Goal: Task Accomplishment & Management: Use online tool/utility

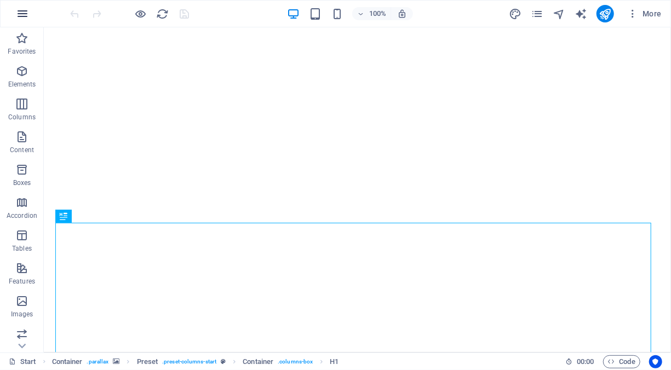
click at [18, 14] on icon "button" at bounding box center [22, 13] width 13 height 13
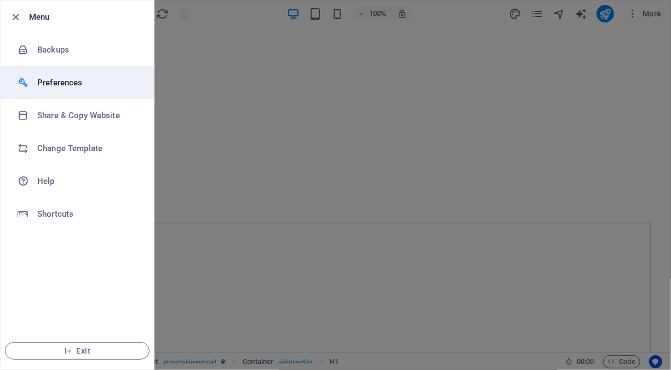
click at [62, 83] on h6 "Preferences" at bounding box center [87, 82] width 101 height 13
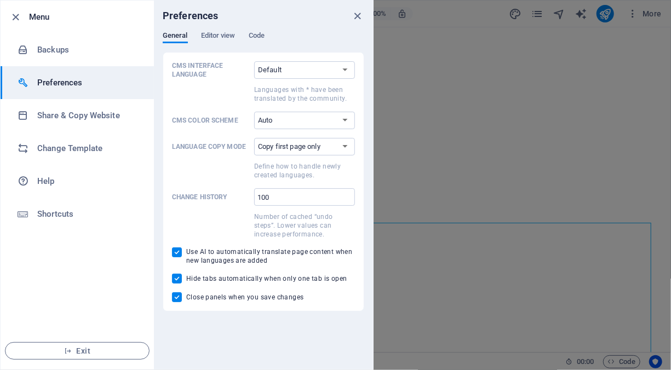
click at [62, 83] on h6 "Preferences" at bounding box center [87, 82] width 101 height 13
click at [18, 18] on icon "button" at bounding box center [16, 17] width 13 height 13
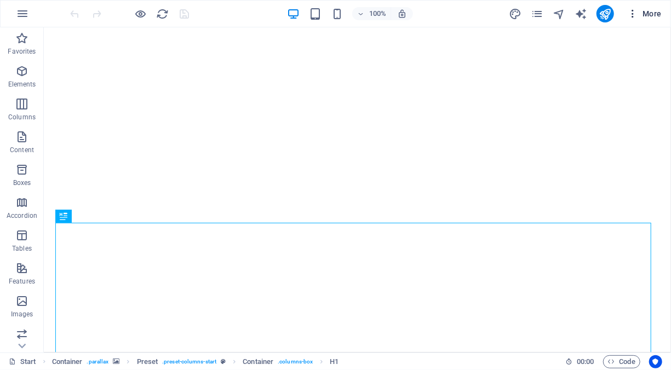
click at [632, 12] on icon "button" at bounding box center [633, 13] width 11 height 11
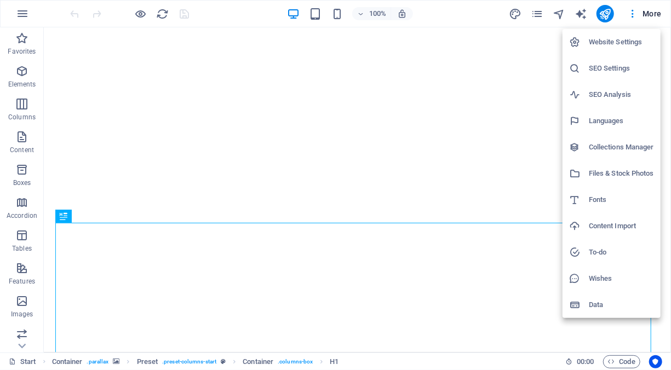
click at [609, 45] on h6 "Website Settings" at bounding box center [621, 42] width 65 height 13
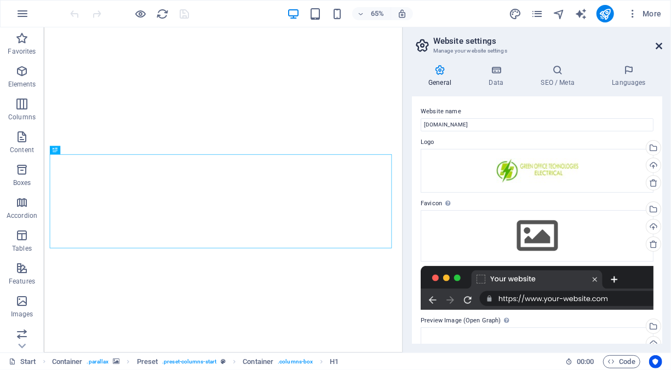
click at [660, 43] on icon at bounding box center [659, 46] width 7 height 9
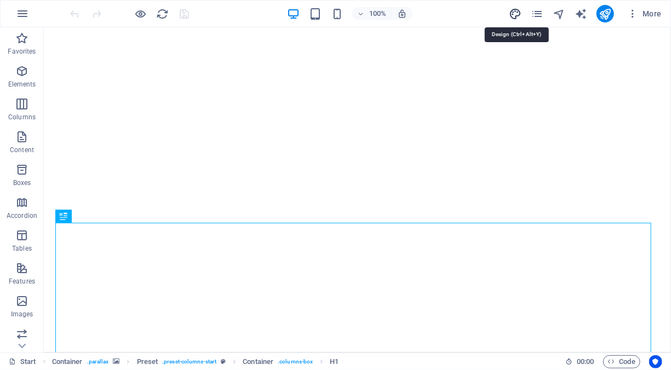
click at [518, 13] on icon "design" at bounding box center [515, 14] width 13 height 13
select select "px"
select select "300"
select select "px"
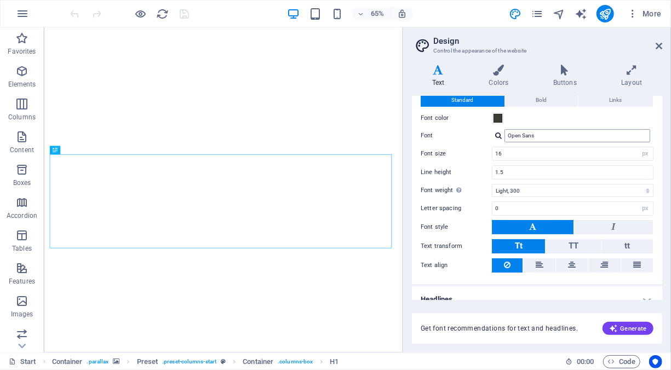
scroll to position [43, 0]
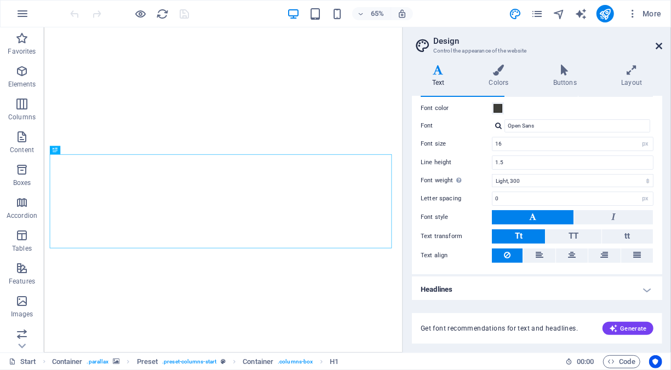
click at [660, 45] on icon at bounding box center [659, 46] width 7 height 9
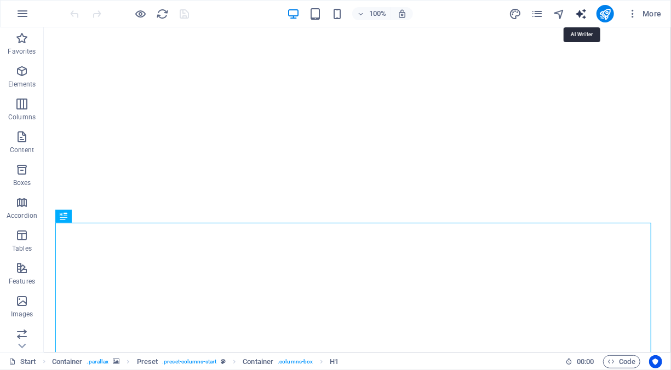
click at [578, 13] on icon "text_generator" at bounding box center [581, 14] width 13 height 13
select select "English"
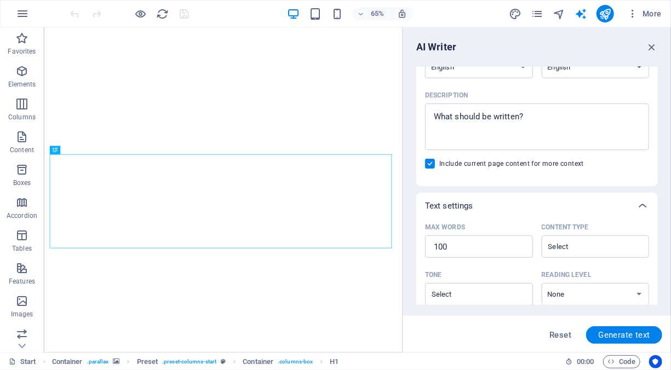
scroll to position [0, 0]
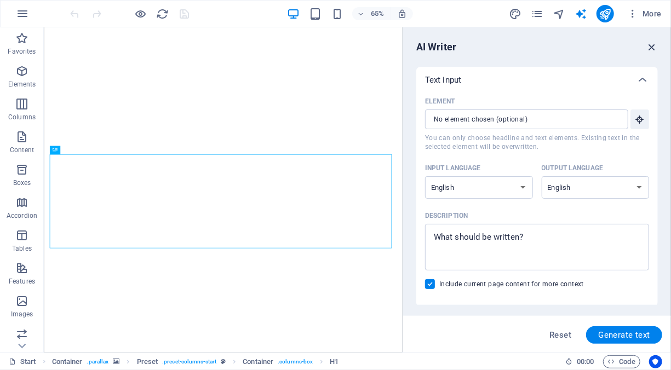
click at [652, 46] on icon "button" at bounding box center [652, 47] width 12 height 12
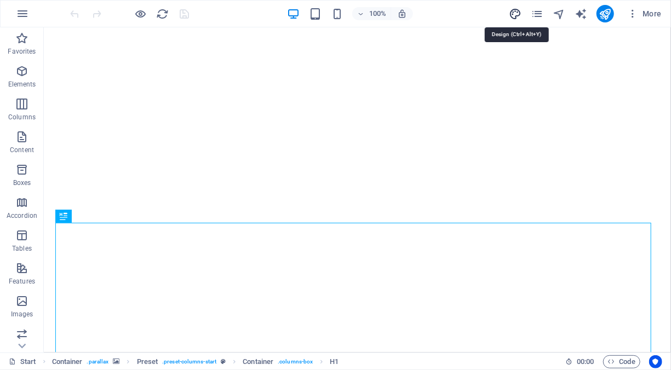
click at [517, 13] on icon "design" at bounding box center [515, 14] width 13 height 13
select select "px"
select select "300"
select select "px"
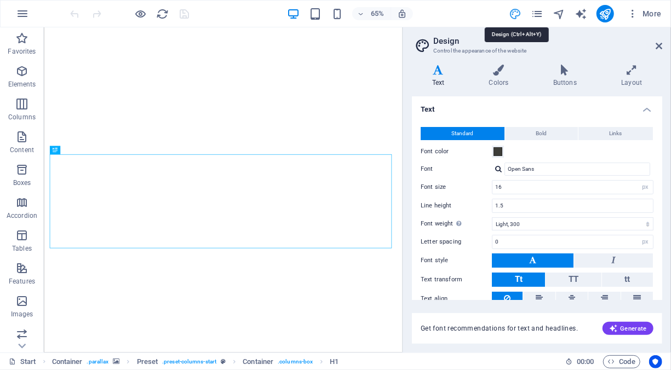
click at [517, 13] on icon "design" at bounding box center [515, 14] width 13 height 13
click at [660, 44] on icon at bounding box center [659, 46] width 7 height 9
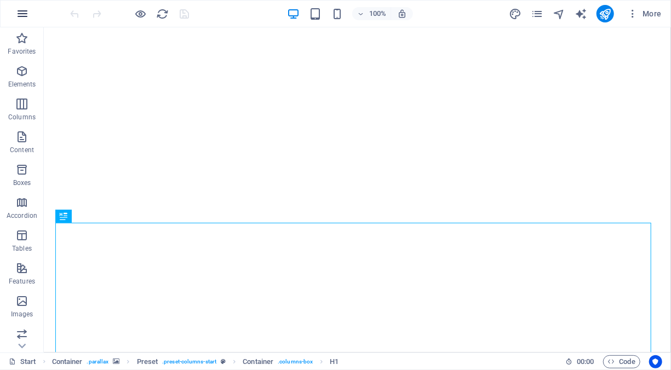
click at [24, 12] on icon "button" at bounding box center [22, 13] width 13 height 13
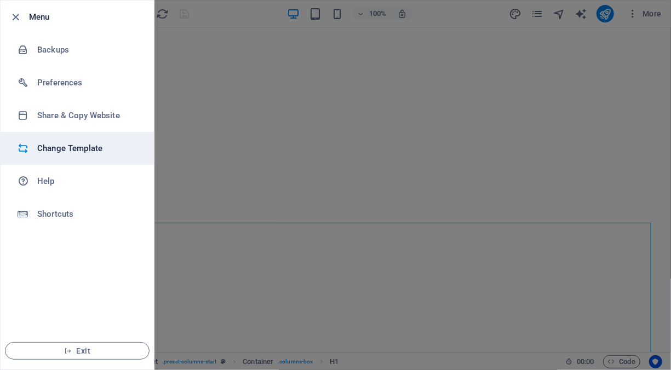
click at [78, 152] on h6 "Change Template" at bounding box center [87, 148] width 101 height 13
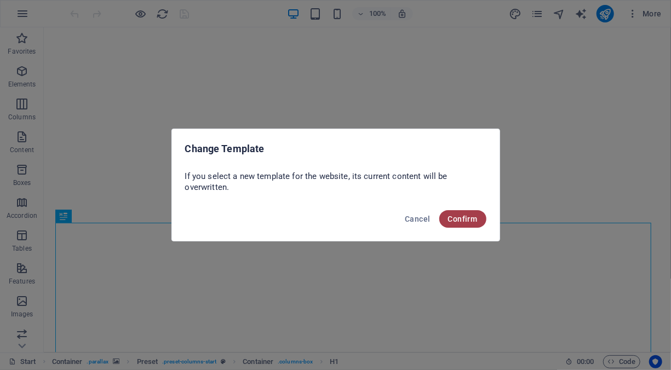
click at [454, 215] on span "Confirm" at bounding box center [463, 219] width 30 height 9
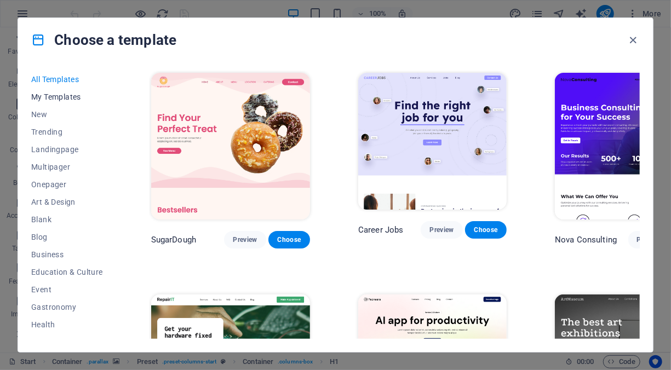
click at [65, 98] on span "My Templates" at bounding box center [67, 97] width 72 height 9
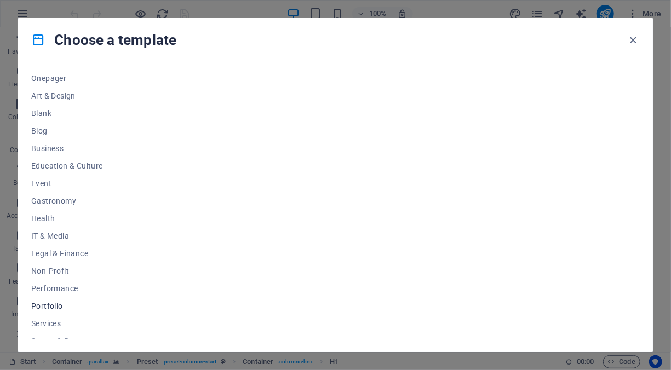
scroll to position [169, 0]
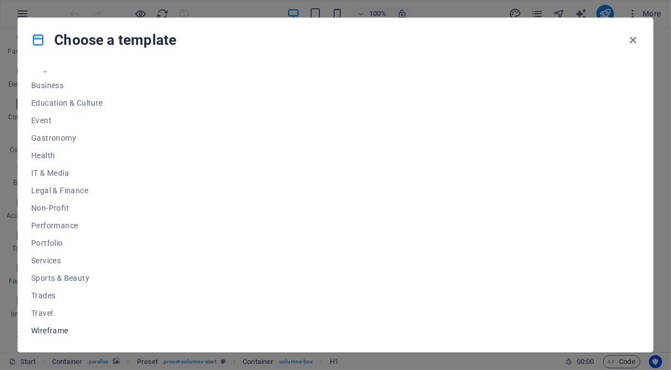
click at [67, 329] on span "Wireframe" at bounding box center [67, 331] width 72 height 9
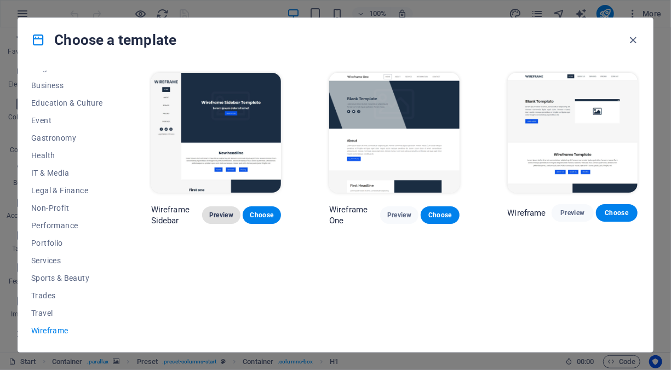
click at [235, 211] on button "Preview" at bounding box center [221, 216] width 38 height 18
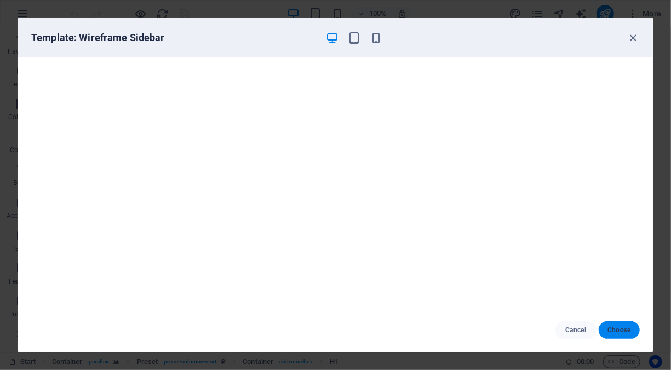
click at [618, 324] on button "Choose" at bounding box center [619, 331] width 41 height 18
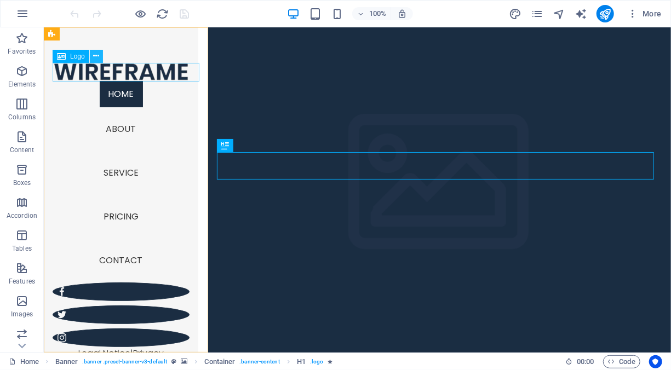
click at [94, 58] on icon at bounding box center [96, 56] width 6 height 12
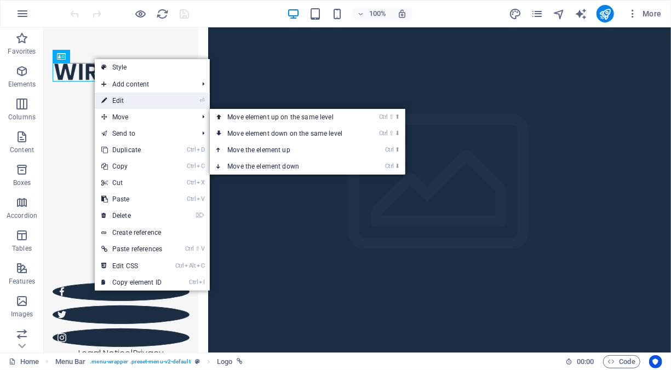
click at [142, 102] on link "⏎ Edit" at bounding box center [132, 101] width 74 height 16
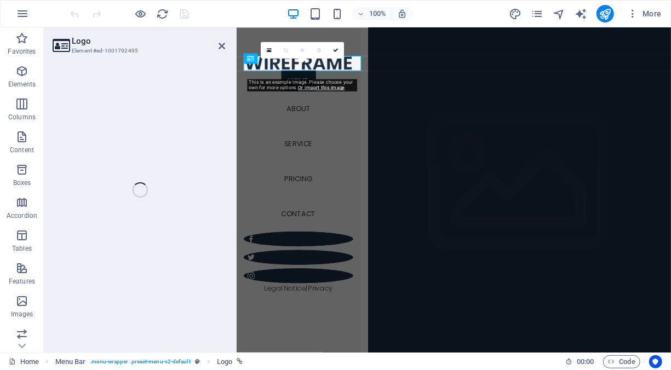
select select "px"
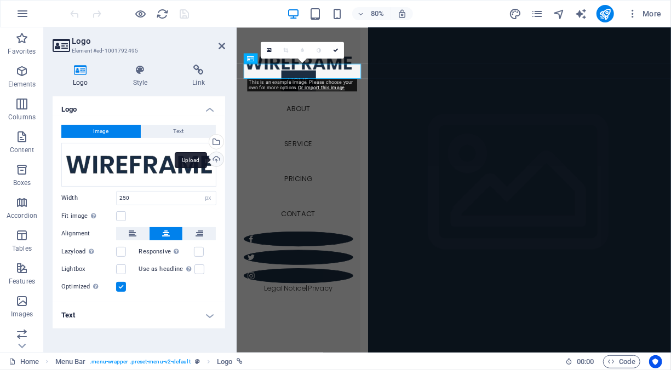
click at [221, 159] on div "Upload" at bounding box center [215, 160] width 16 height 16
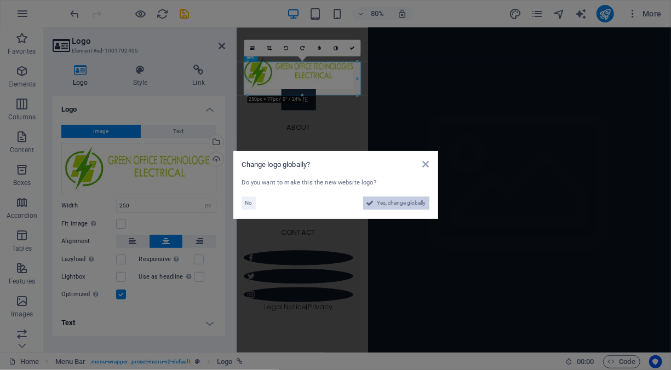
click at [379, 204] on span "Yes, change globally" at bounding box center [402, 203] width 49 height 13
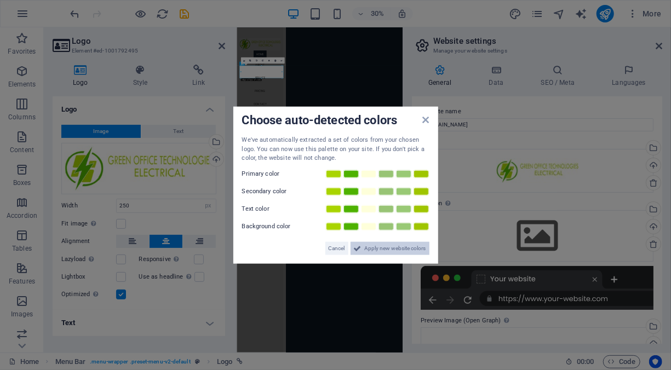
click at [369, 244] on span "Apply new website colors" at bounding box center [395, 248] width 61 height 13
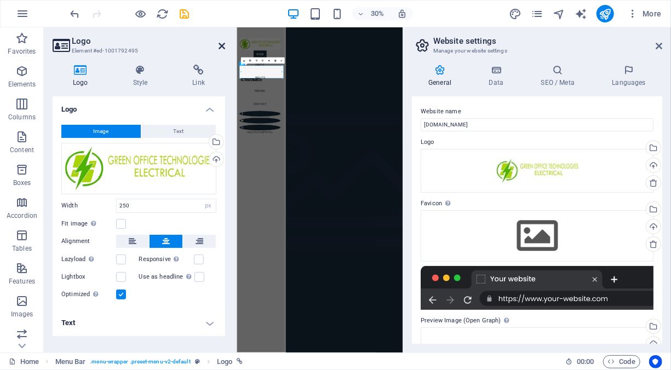
click at [222, 45] on icon at bounding box center [222, 46] width 7 height 9
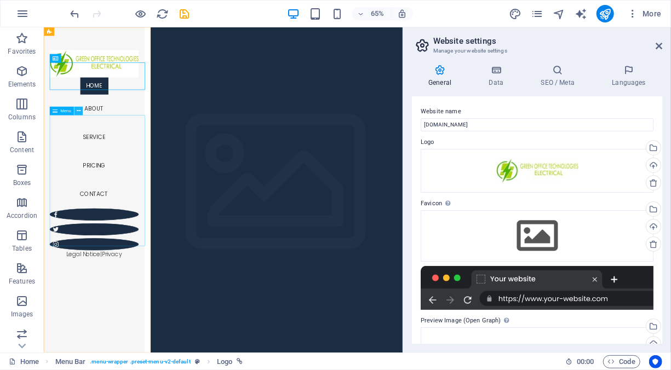
click at [77, 111] on icon at bounding box center [78, 111] width 4 height 8
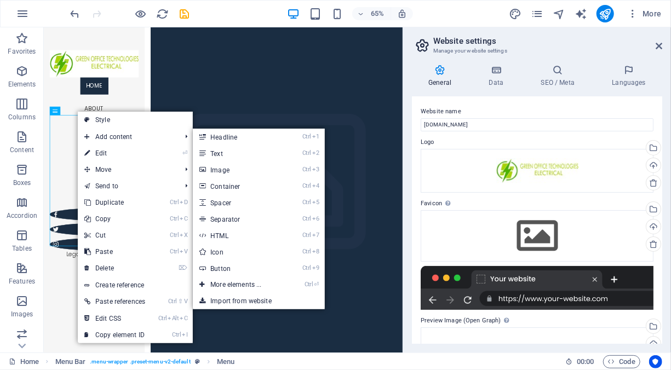
click at [103, 150] on link "⏎ Edit" at bounding box center [115, 153] width 74 height 16
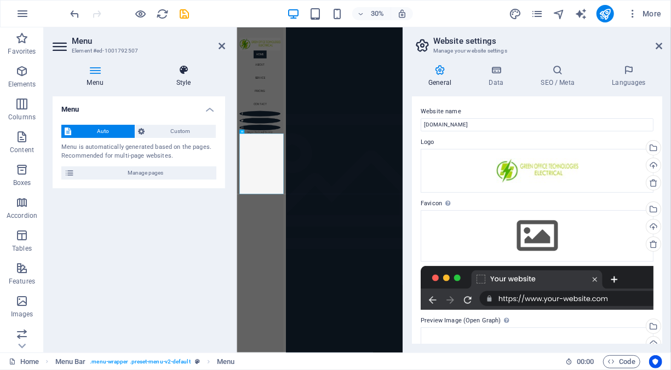
click at [189, 83] on h4 "Style" at bounding box center [183, 76] width 83 height 23
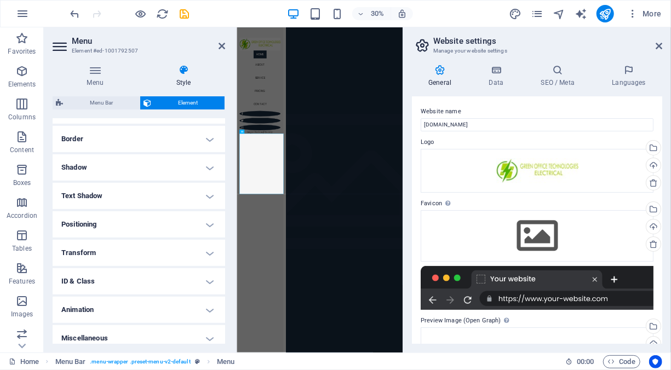
scroll to position [237, 0]
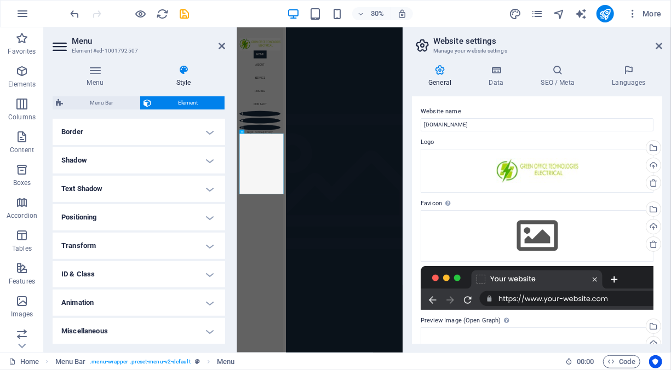
click at [209, 304] on h4 "Animation" at bounding box center [139, 303] width 173 height 26
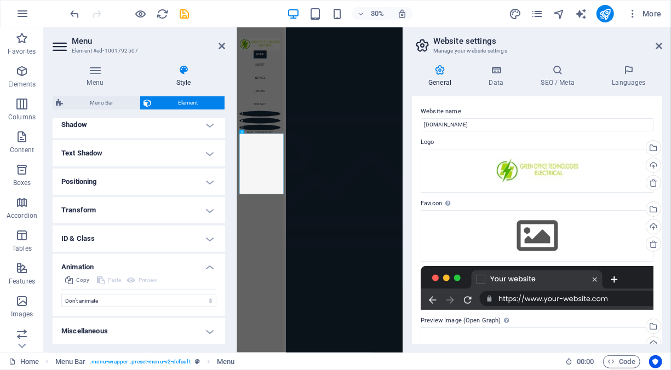
click at [213, 327] on h4 "Miscellaneous" at bounding box center [139, 331] width 173 height 26
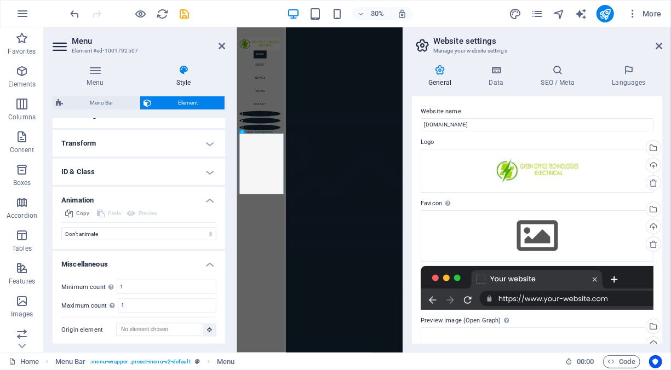
scroll to position [285, 0]
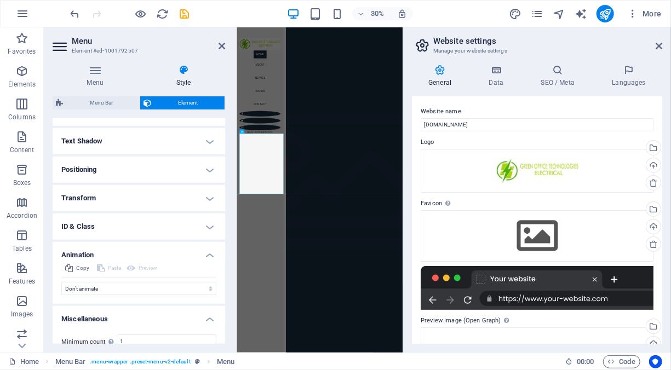
click at [210, 225] on h4 "ID & Class" at bounding box center [139, 227] width 173 height 26
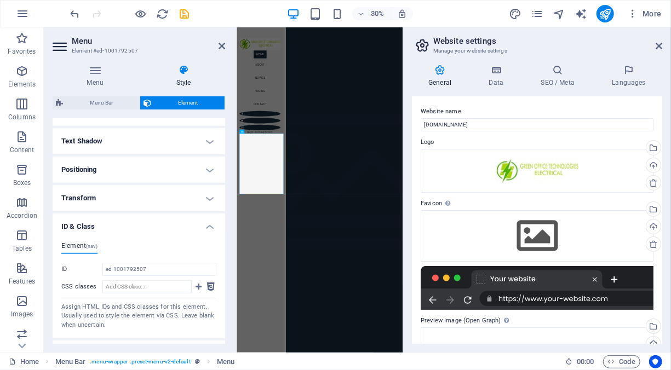
click at [208, 201] on h4 "Transform" at bounding box center [139, 198] width 173 height 26
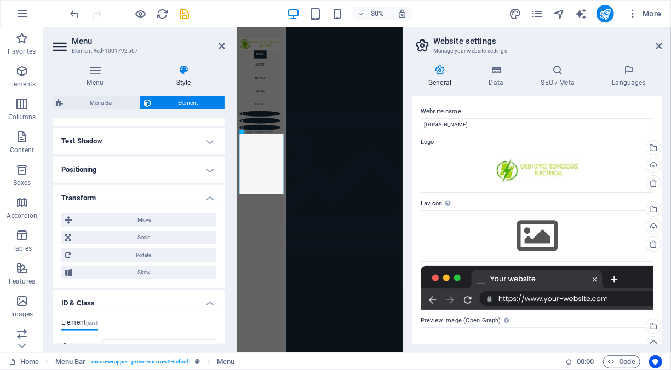
click at [206, 170] on h4 "Positioning" at bounding box center [139, 170] width 173 height 26
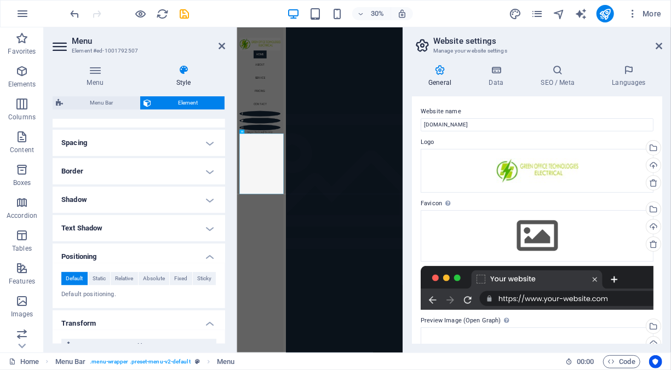
scroll to position [175, 0]
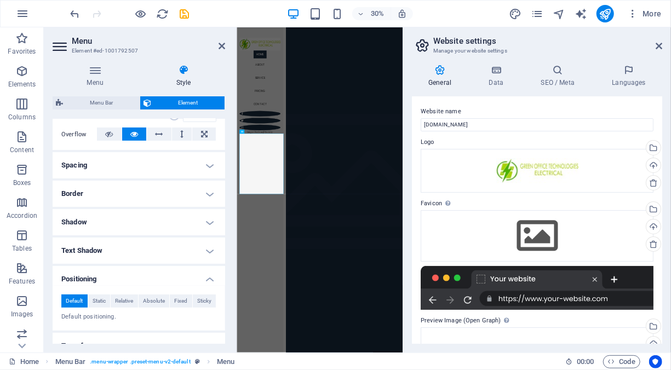
click at [209, 223] on h4 "Shadow" at bounding box center [139, 222] width 173 height 26
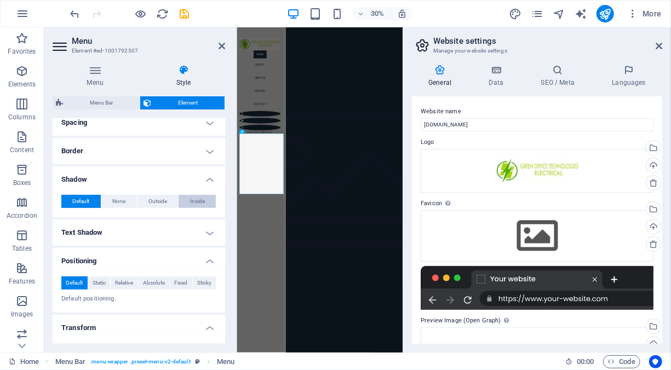
scroll to position [230, 0]
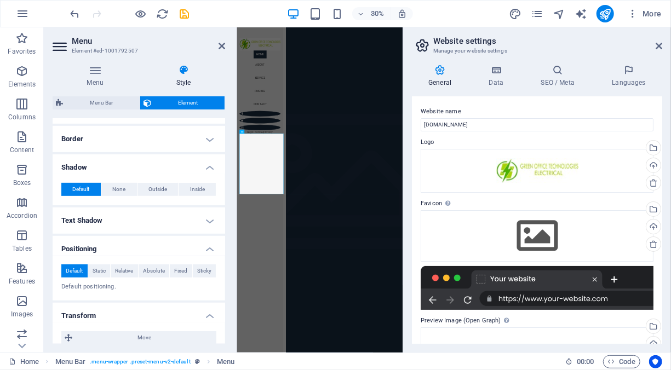
click at [197, 214] on h4 "Text Shadow" at bounding box center [139, 221] width 173 height 26
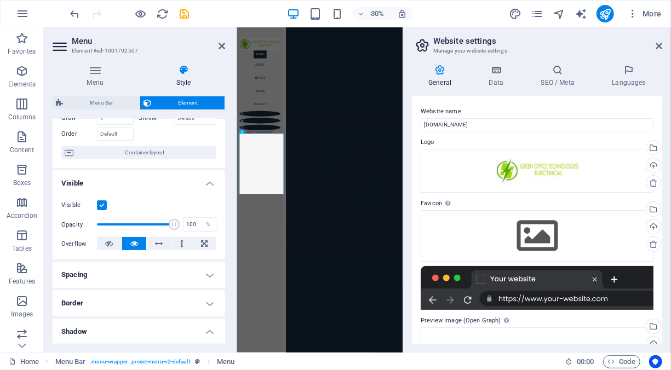
scroll to position [121, 0]
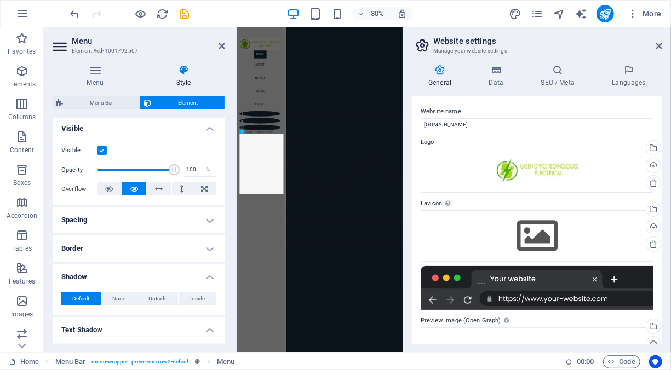
click at [207, 248] on h4 "Border" at bounding box center [139, 249] width 173 height 26
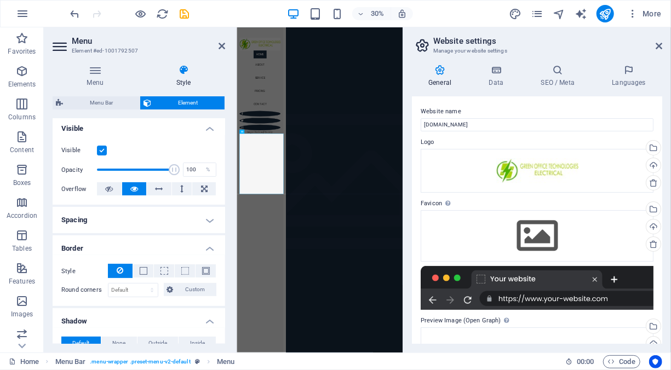
click at [207, 221] on h4 "Spacing" at bounding box center [139, 220] width 173 height 26
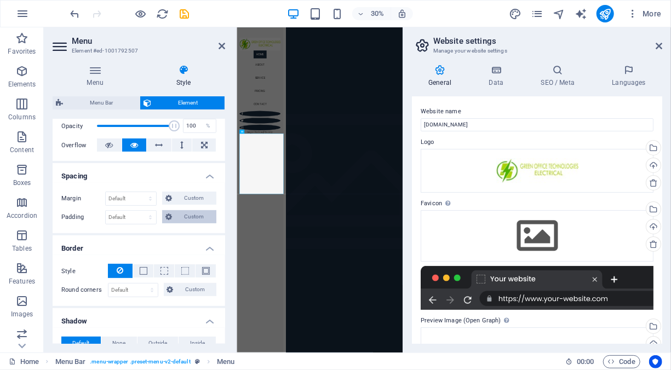
scroll to position [0, 0]
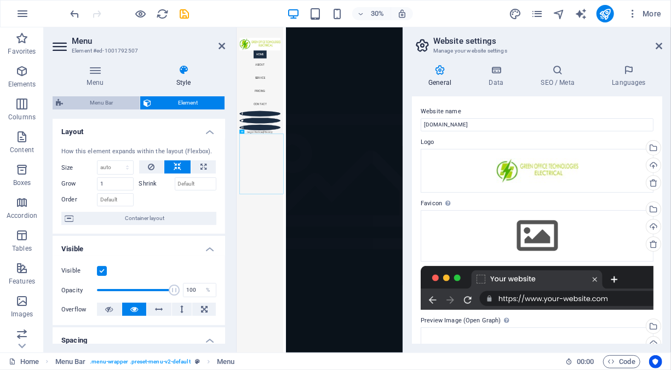
click at [106, 103] on span "Menu Bar" at bounding box center [101, 102] width 70 height 13
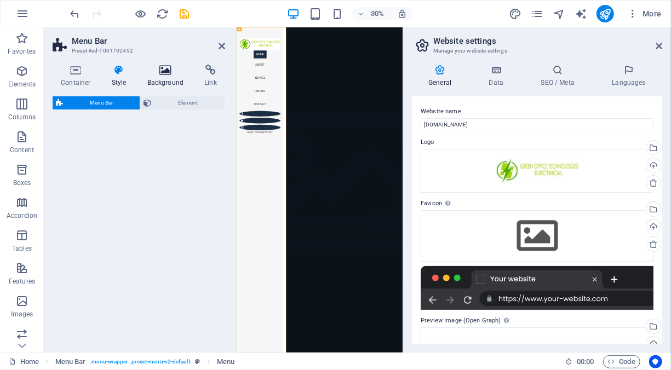
select select "rem"
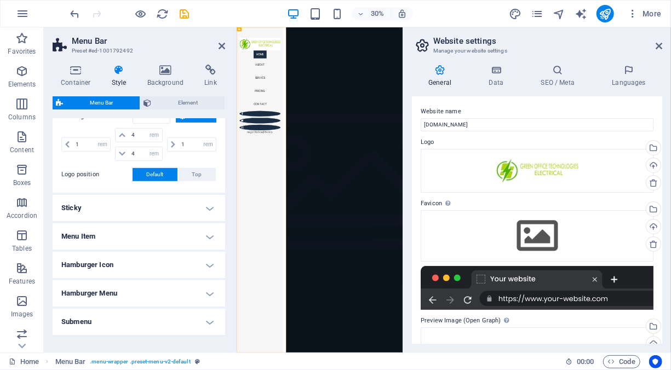
scroll to position [297, 0]
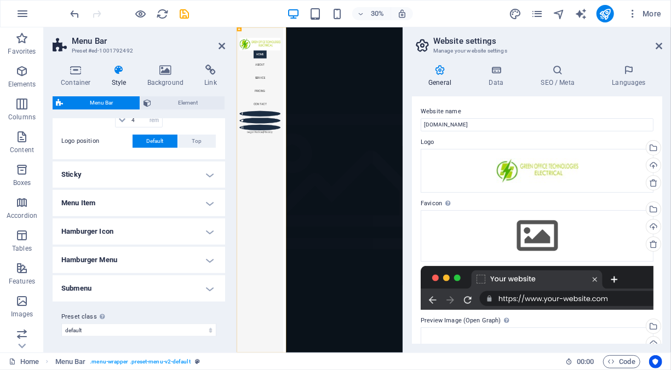
click at [207, 286] on h4 "Submenu" at bounding box center [139, 289] width 173 height 26
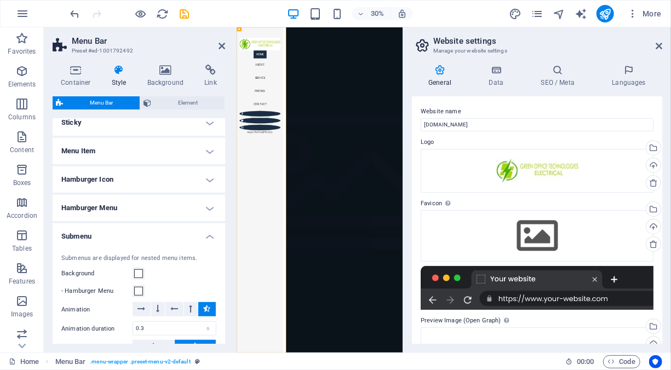
scroll to position [358, 0]
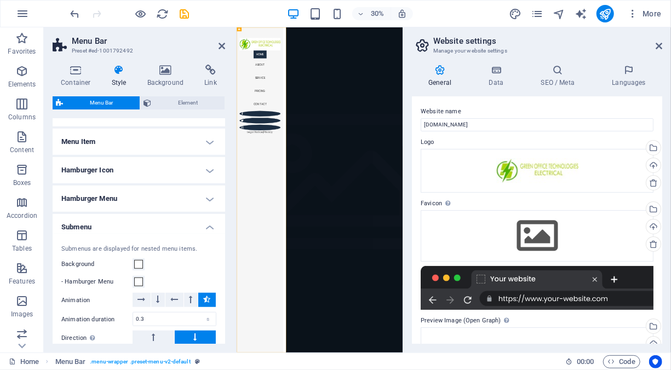
click at [208, 195] on h4 "Hamburger Menu" at bounding box center [139, 199] width 173 height 26
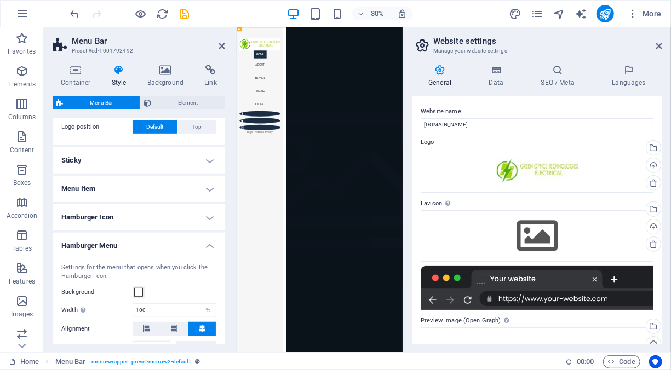
scroll to position [247, 0]
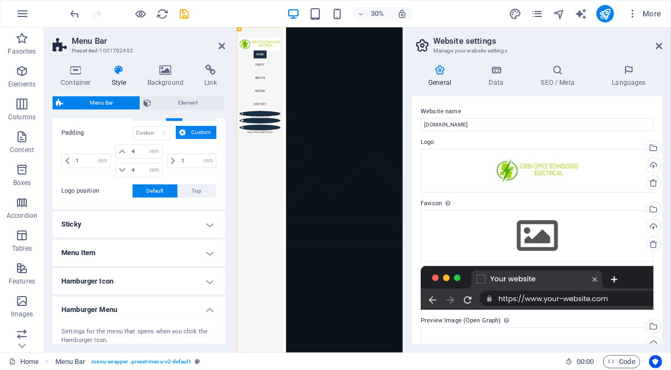
click at [203, 224] on h4 "Sticky" at bounding box center [139, 225] width 173 height 26
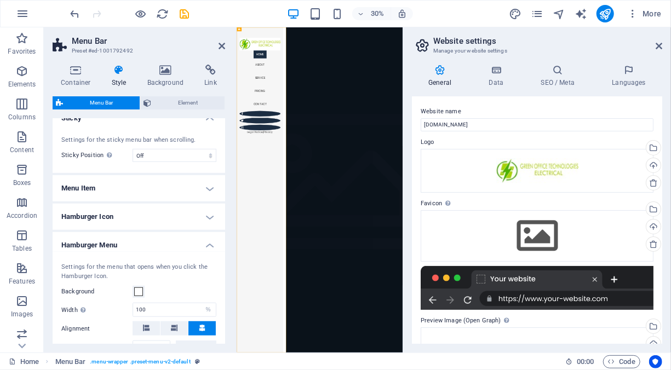
scroll to position [356, 0]
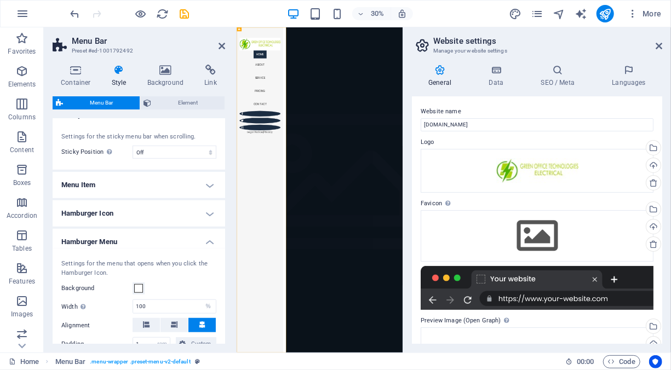
click at [191, 189] on h4 "Menu Item" at bounding box center [139, 185] width 173 height 26
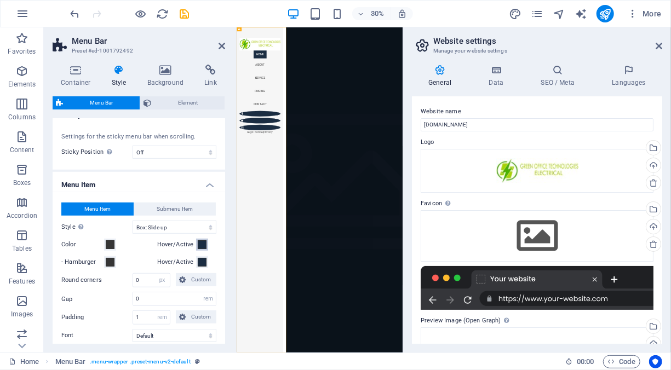
click at [201, 245] on span at bounding box center [202, 245] width 9 height 9
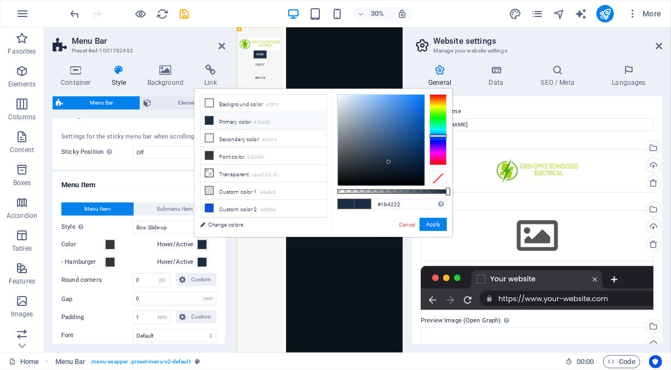
click at [436, 120] on div at bounding box center [439, 129] width 18 height 71
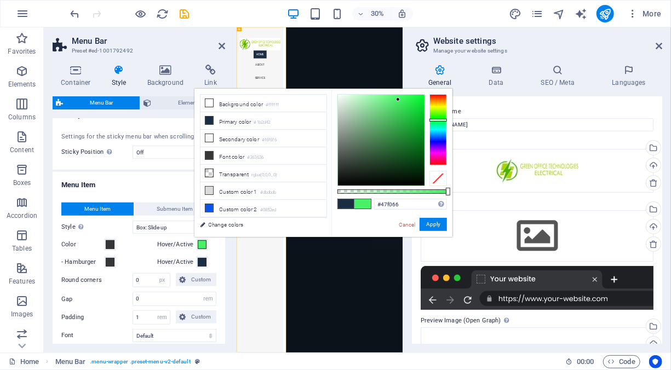
click at [398, 100] on div at bounding box center [381, 140] width 87 height 91
click at [394, 97] on div at bounding box center [381, 140] width 87 height 91
click at [398, 102] on div at bounding box center [381, 140] width 87 height 91
click at [398, 105] on div at bounding box center [381, 140] width 87 height 91
type input "#50e76c"
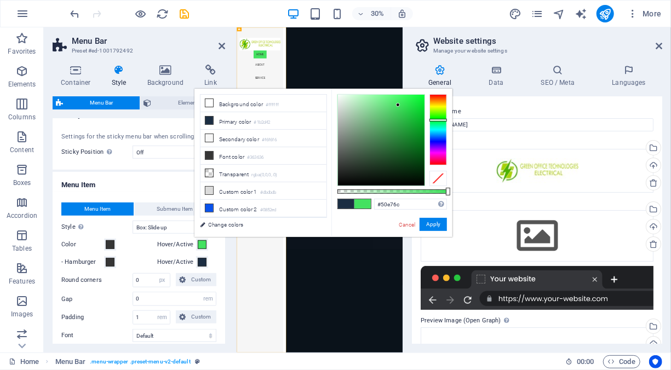
click at [394, 103] on div at bounding box center [381, 140] width 87 height 91
click at [363, 205] on span at bounding box center [363, 203] width 16 height 9
drag, startPoint x: 377, startPoint y: 206, endPoint x: 401, endPoint y: 204, distance: 24.2
click at [401, 204] on input "#50e76c" at bounding box center [410, 204] width 73 height 11
click at [425, 225] on button "Apply" at bounding box center [433, 224] width 27 height 13
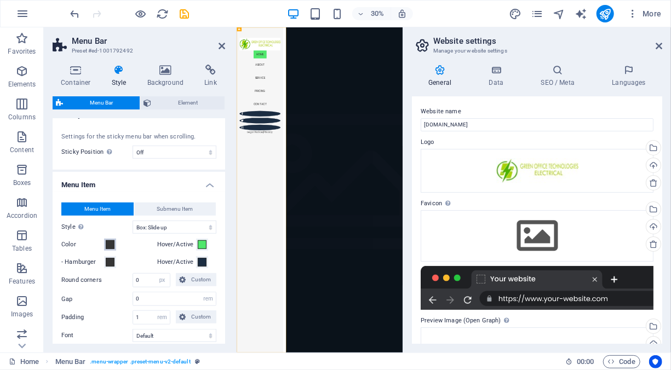
click at [106, 247] on span at bounding box center [110, 245] width 9 height 9
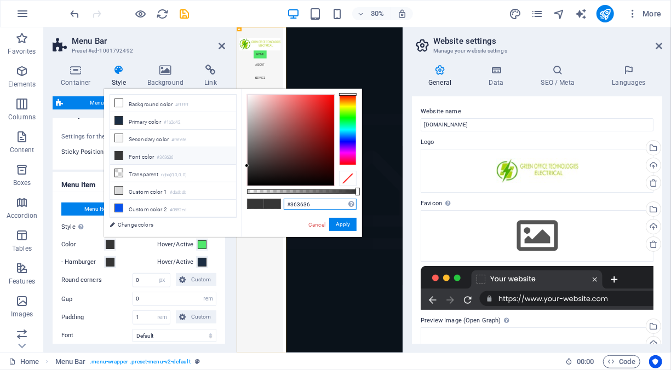
drag, startPoint x: 314, startPoint y: 200, endPoint x: 271, endPoint y: 201, distance: 43.3
click at [271, 201] on div "#363636 Supported formats #0852ed rgb(8, 82, 237) rgba(8, 82, 237, 90%) hsv(221…" at bounding box center [301, 242] width 121 height 307
paste input "Rocca Balestier"
type input "Rocca Balestier"
drag, startPoint x: 333, startPoint y: 204, endPoint x: 276, endPoint y: 204, distance: 56.5
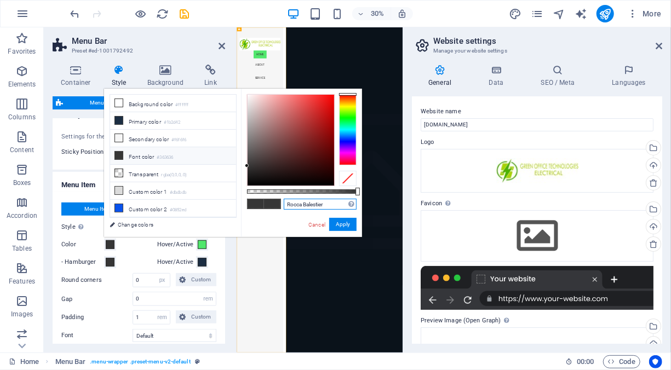
click at [276, 204] on div "Rocca Balestier Supported formats #0852ed rgb(8, 82, 237) rgba(8, 82, 237, 90%)…" at bounding box center [301, 242] width 121 height 307
click at [314, 226] on link "Cancel" at bounding box center [316, 225] width 19 height 8
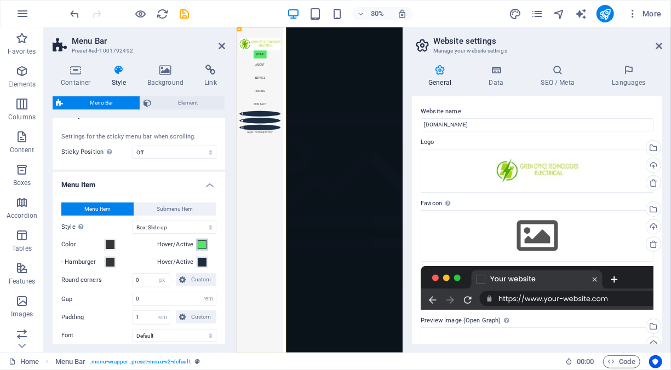
click at [200, 243] on span at bounding box center [202, 245] width 9 height 9
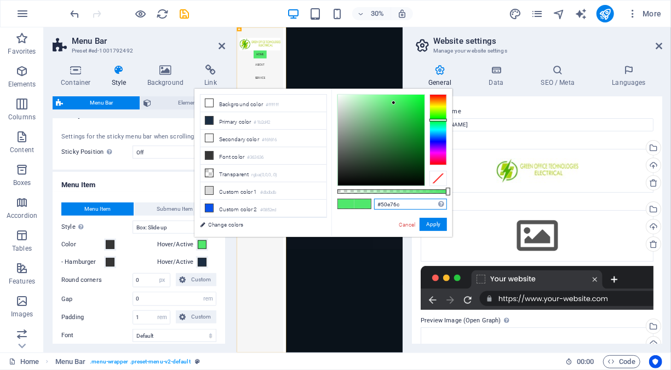
drag, startPoint x: 400, startPoint y: 206, endPoint x: 364, endPoint y: 206, distance: 35.6
click at [364, 206] on div "#50e76c Supported formats #0852ed rgb(8, 82, 237) rgba(8, 82, 237, 90%) hsv(221…" at bounding box center [392, 242] width 121 height 307
click at [211, 121] on icon at bounding box center [210, 121] width 8 height 8
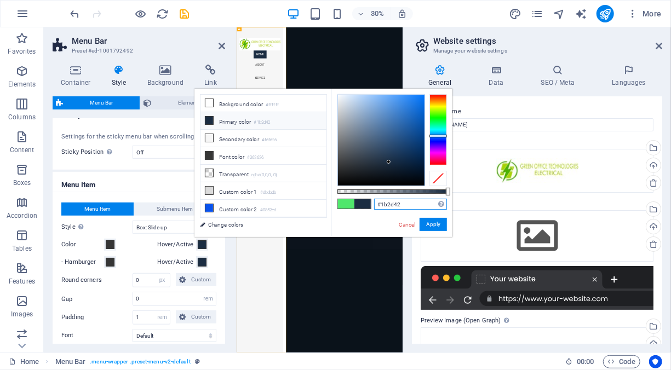
drag, startPoint x: 405, startPoint y: 202, endPoint x: 368, endPoint y: 202, distance: 37.3
click at [368, 202] on div "#1b2d42 Supported formats #0852ed rgb(8, 82, 237) rgba(8, 82, 237, 90%) hsv(221…" at bounding box center [392, 242] width 121 height 307
paste input "50e76c"
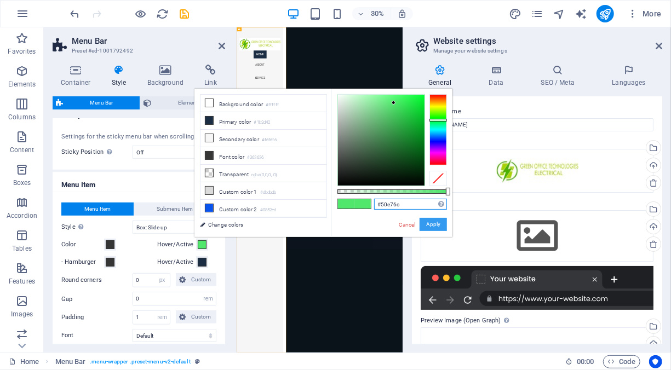
type input "#50e76c"
click at [429, 224] on button "Apply" at bounding box center [433, 224] width 27 height 13
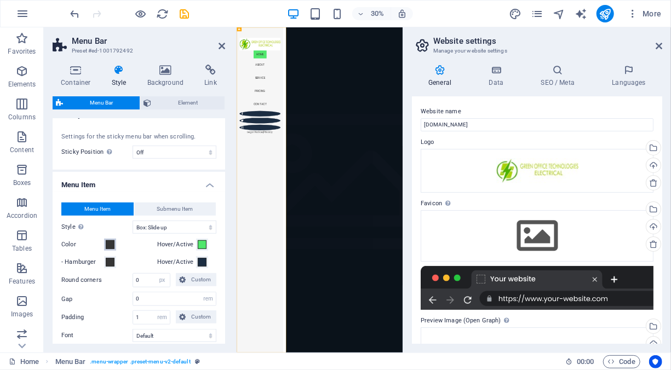
click at [111, 244] on span at bounding box center [110, 245] width 9 height 9
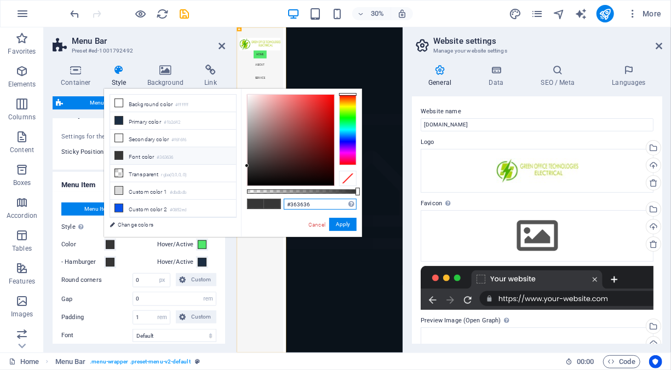
drag, startPoint x: 309, startPoint y: 203, endPoint x: 271, endPoint y: 203, distance: 37.3
click at [271, 203] on div "#363636 Supported formats #0852ed rgb(8, 82, 237) rgba(8, 82, 237, 90%) hsv(221…" at bounding box center [301, 242] width 121 height 307
paste input "50e76c"
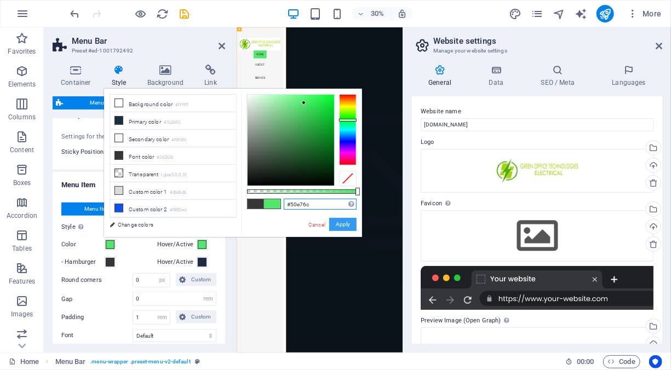
type input "#50e76c"
click at [347, 221] on button "Apply" at bounding box center [342, 224] width 27 height 13
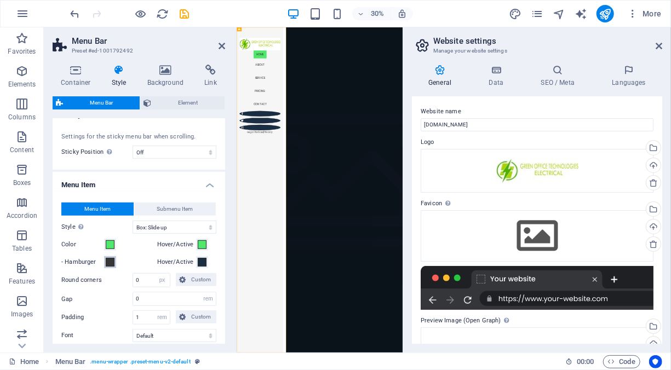
click at [113, 263] on span at bounding box center [110, 262] width 9 height 9
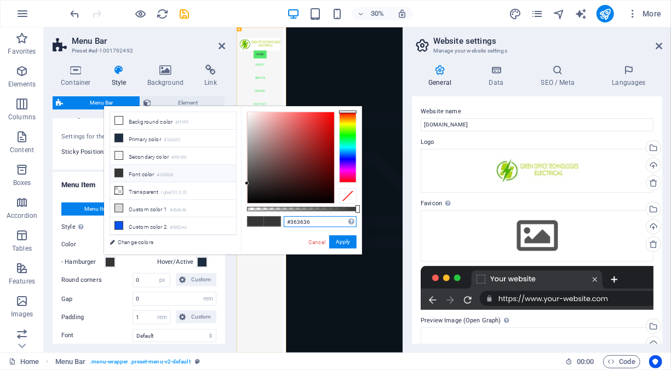
drag, startPoint x: 312, startPoint y: 223, endPoint x: 270, endPoint y: 220, distance: 42.3
click at [270, 220] on div "#363636 Supported formats #0852ed rgb(8, 82, 237) rgba(8, 82, 237, 90%) hsv(221…" at bounding box center [301, 259] width 121 height 307
paste input "50e76c"
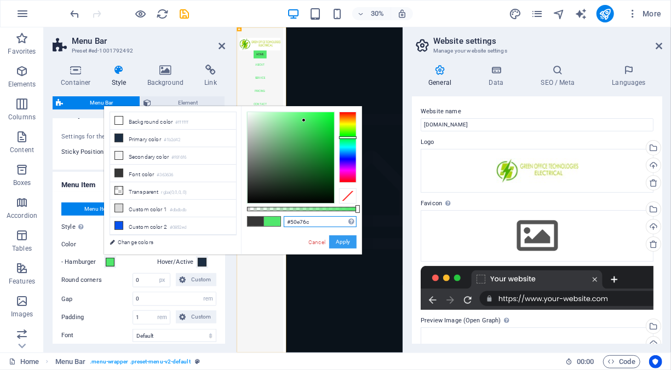
type input "#50e76c"
drag, startPoint x: 340, startPoint y: 244, endPoint x: 347, endPoint y: 722, distance: 478.0
click at [340, 244] on button "Apply" at bounding box center [342, 242] width 27 height 13
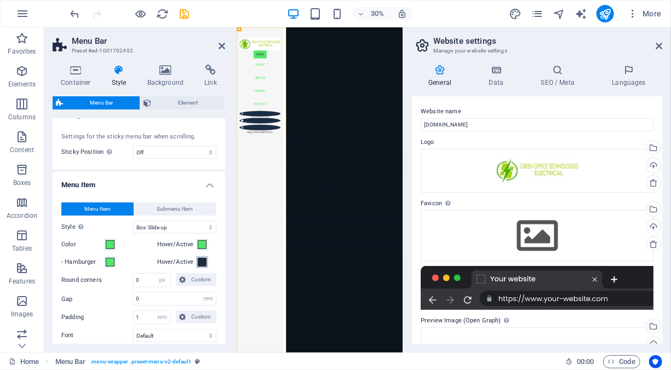
click at [198, 259] on span at bounding box center [202, 262] width 9 height 9
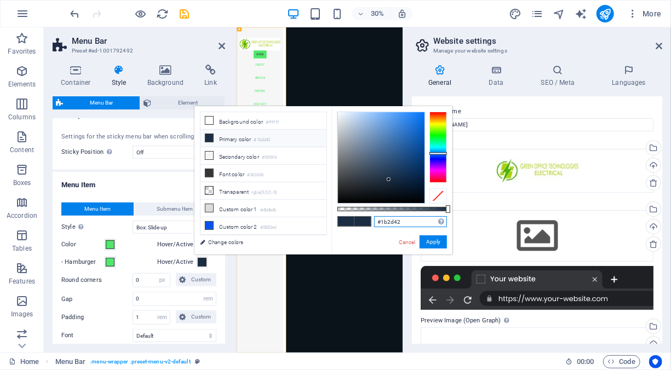
drag, startPoint x: 405, startPoint y: 221, endPoint x: 370, endPoint y: 220, distance: 35.1
click at [370, 220] on div "#1b2d42 Supported formats #0852ed rgb(8, 82, 237) rgba(8, 82, 237, 90%) hsv(221…" at bounding box center [392, 259] width 121 height 307
paste input "50e76c"
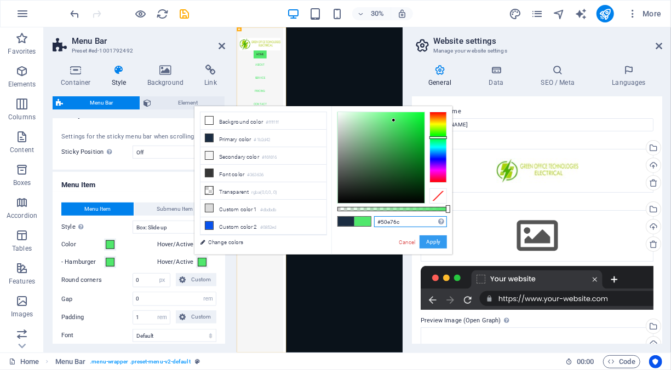
type input "#50e76c"
click at [431, 243] on button "Apply" at bounding box center [433, 242] width 27 height 13
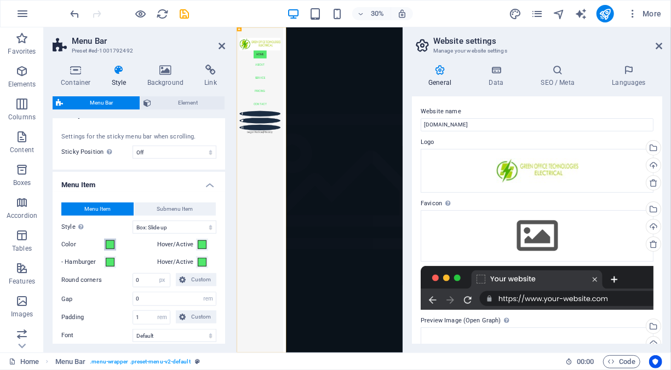
click at [112, 244] on span at bounding box center [110, 245] width 9 height 9
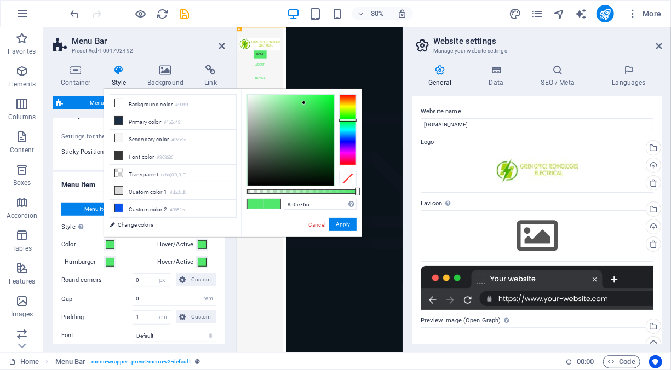
click at [136, 253] on div "Menu Item Submenu Item Style Switch to preview mode and move the mouse over men…" at bounding box center [138, 319] width 177 height 255
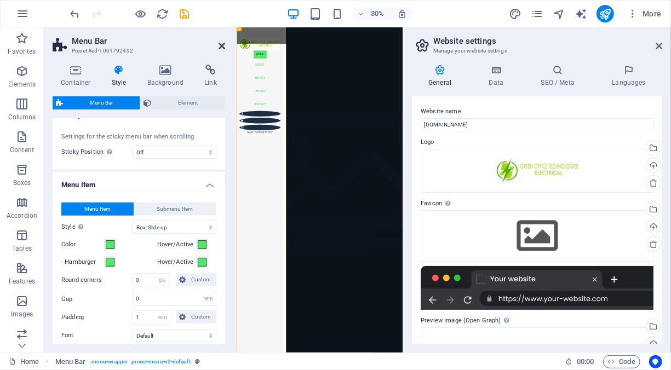
click at [223, 45] on icon at bounding box center [222, 46] width 7 height 9
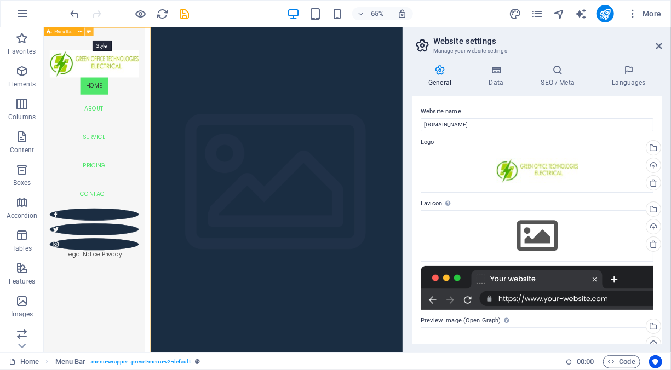
click at [90, 31] on icon at bounding box center [89, 32] width 4 height 8
select select "rem"
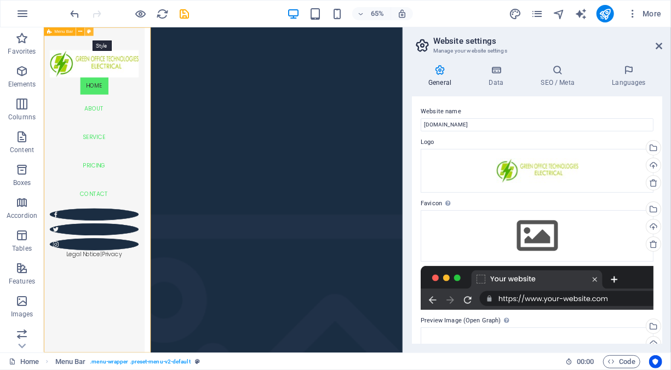
select select "hover_box_bottom"
select select "px"
select select "rem"
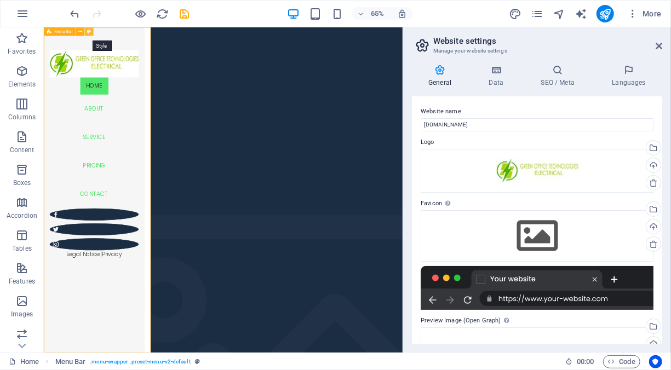
select select "400"
select select "px"
select select "%"
select select "rem"
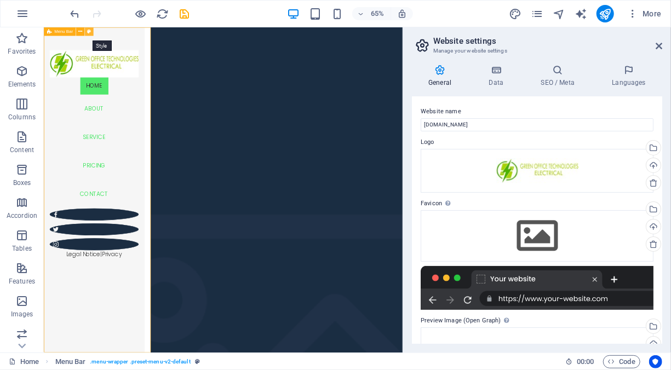
select select "px"
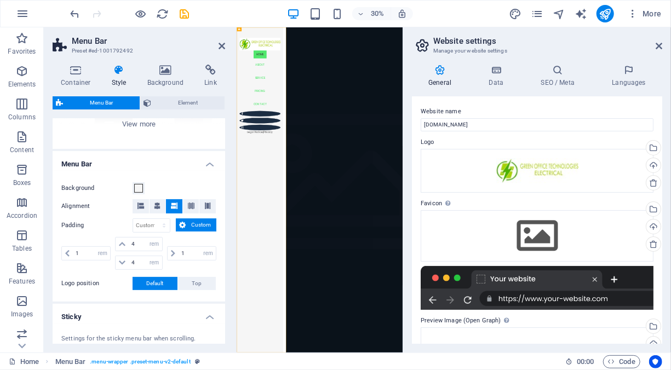
scroll to position [164, 0]
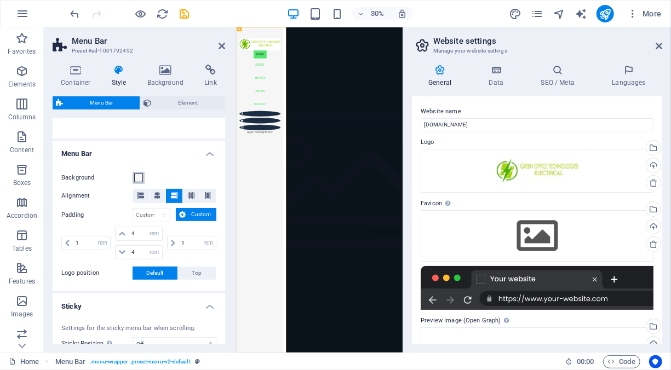
click at [138, 178] on span at bounding box center [138, 178] width 9 height 9
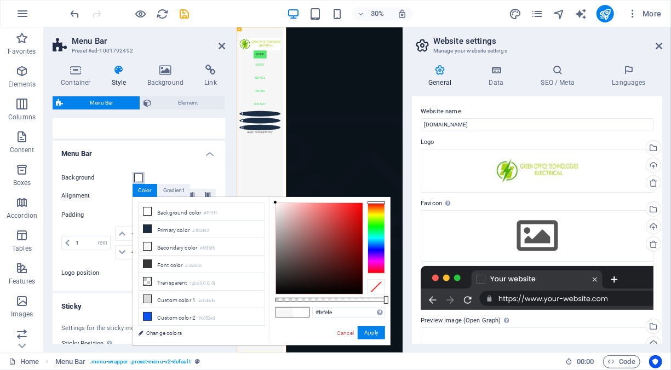
type input "#ffffff"
click at [275, 202] on div at bounding box center [275, 203] width 4 height 4
drag, startPoint x: 431, startPoint y: 1021, endPoint x: 366, endPoint y: 333, distance: 690.4
click at [366, 333] on button "Apply" at bounding box center [371, 333] width 27 height 13
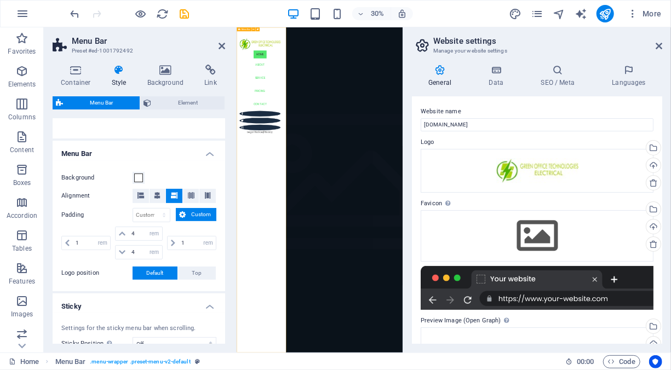
click at [222, 47] on icon at bounding box center [222, 46] width 7 height 9
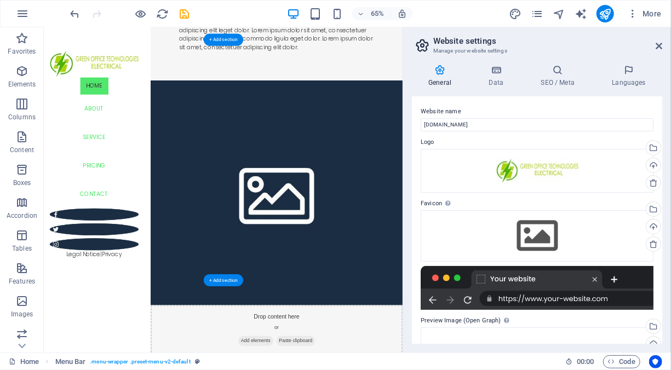
scroll to position [1151, 0]
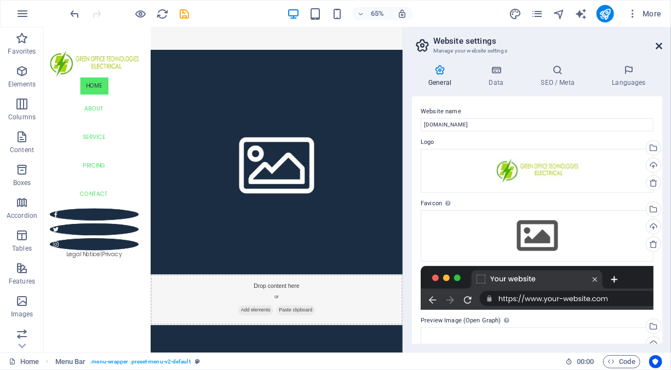
click at [659, 43] on icon at bounding box center [659, 46] width 7 height 9
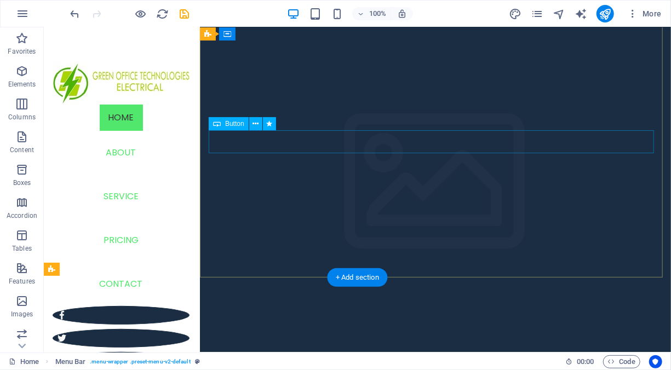
scroll to position [0, 0]
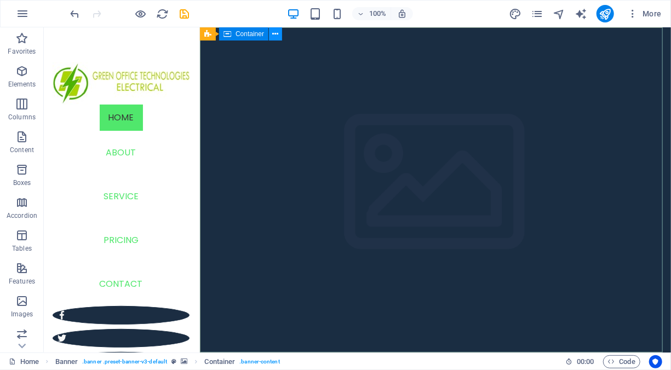
click at [276, 37] on icon at bounding box center [276, 34] width 6 height 12
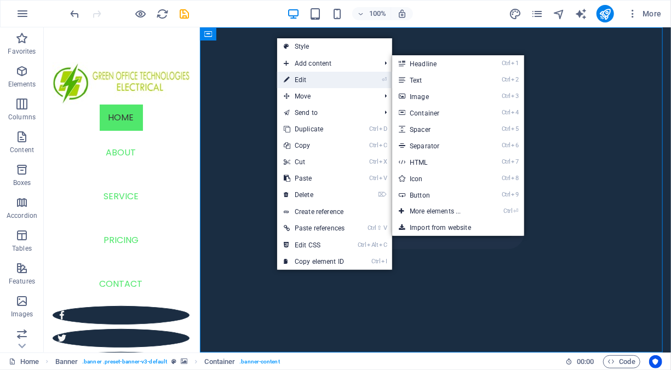
drag, startPoint x: 226, startPoint y: 163, endPoint x: 304, endPoint y: 80, distance: 114.0
click at [304, 80] on link "⏎ Edit" at bounding box center [314, 80] width 74 height 16
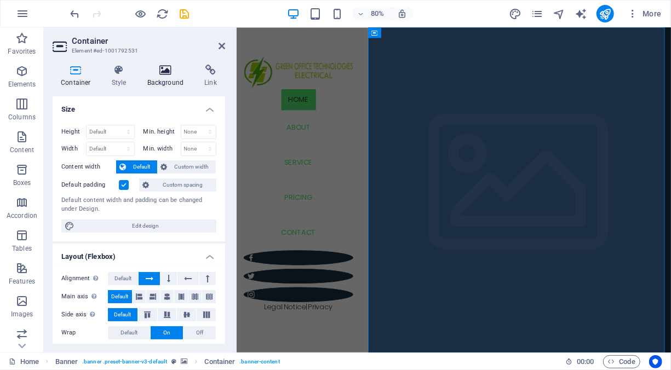
click at [167, 71] on icon at bounding box center [165, 70] width 53 height 11
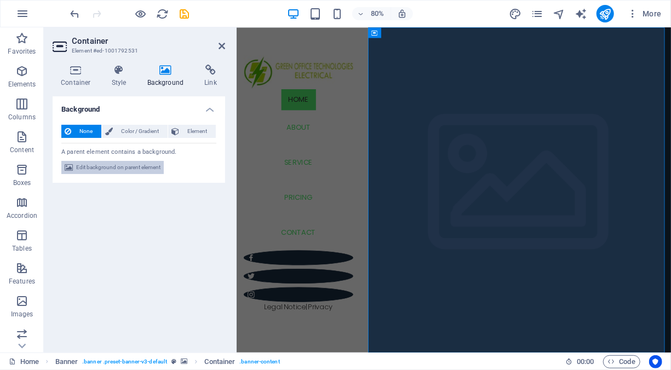
click at [127, 168] on span "Edit background on parent element" at bounding box center [118, 167] width 84 height 13
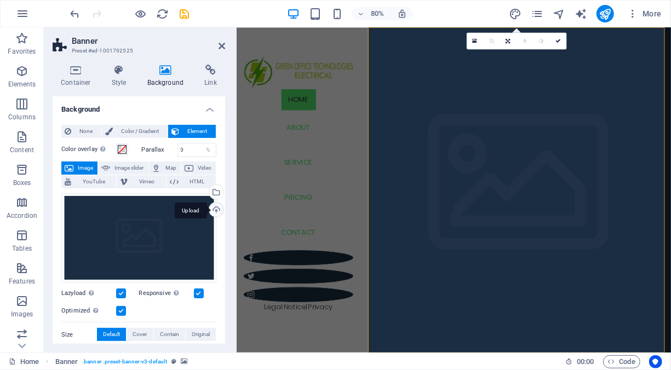
click at [215, 209] on div "Upload" at bounding box center [215, 211] width 16 height 16
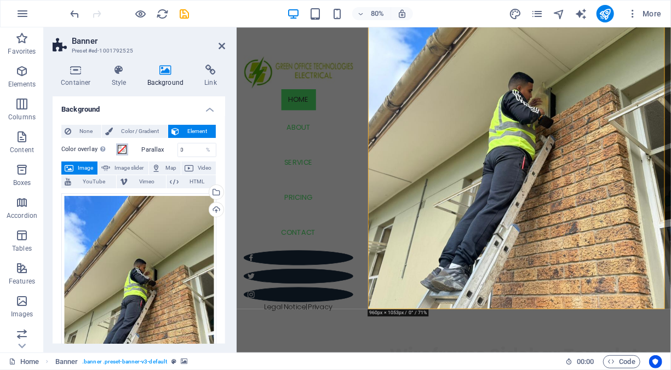
click at [123, 149] on span at bounding box center [122, 149] width 9 height 9
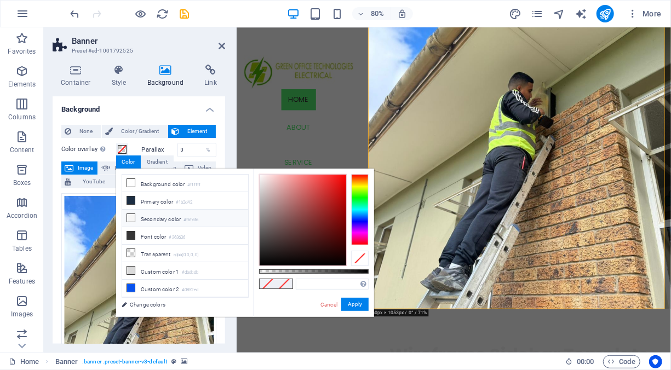
click at [140, 219] on li "Secondary color #f6f6f6" at bounding box center [185, 219] width 126 height 18
click at [140, 215] on li "Secondary color #f6f6f6" at bounding box center [185, 219] width 126 height 18
click at [150, 184] on li "Background color #ffffff" at bounding box center [185, 184] width 126 height 18
type input "#ffffff"
click at [325, 305] on link "Cancel" at bounding box center [329, 305] width 19 height 8
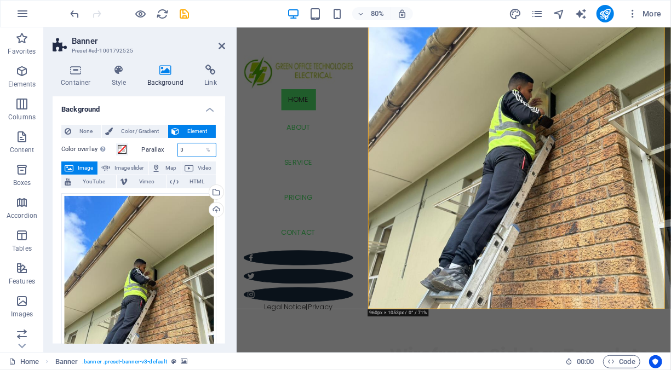
click at [187, 152] on input "0" at bounding box center [197, 150] width 38 height 13
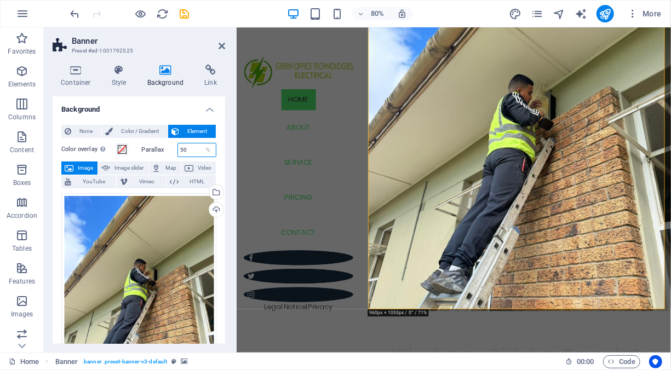
type input "50"
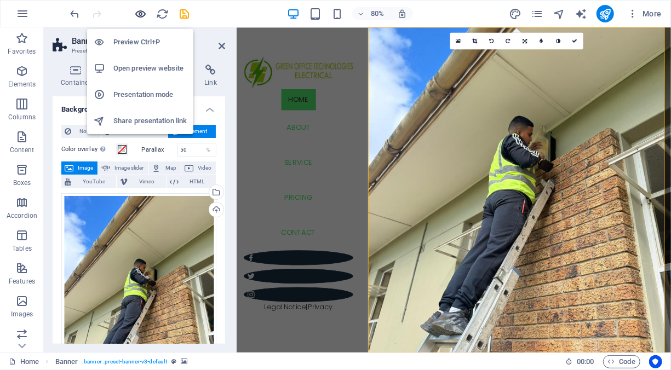
click at [140, 14] on icon "button" at bounding box center [141, 14] width 13 height 13
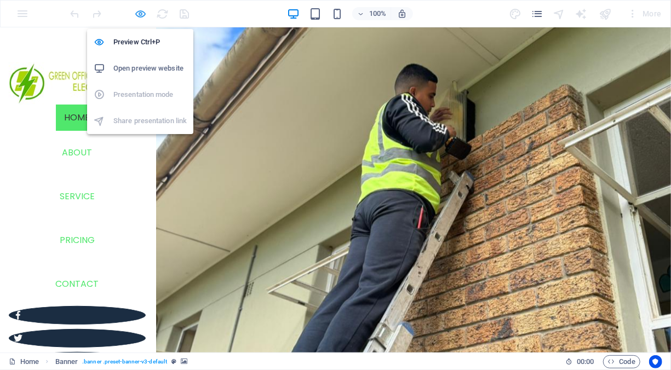
click at [142, 15] on icon "button" at bounding box center [141, 14] width 13 height 13
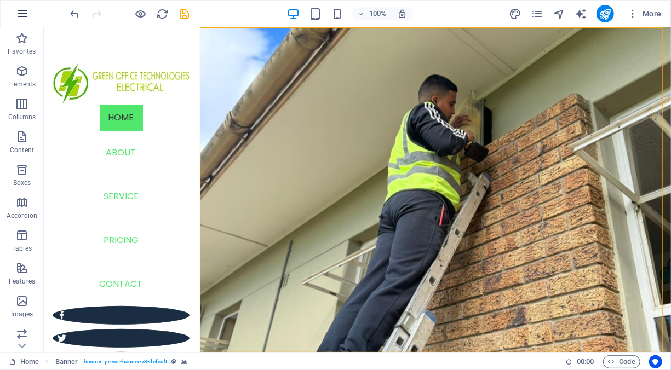
click at [25, 13] on icon "button" at bounding box center [22, 13] width 13 height 13
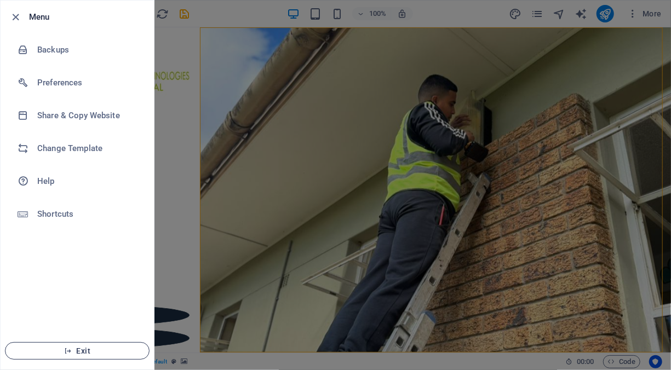
click at [67, 355] on icon "button" at bounding box center [68, 351] width 8 height 8
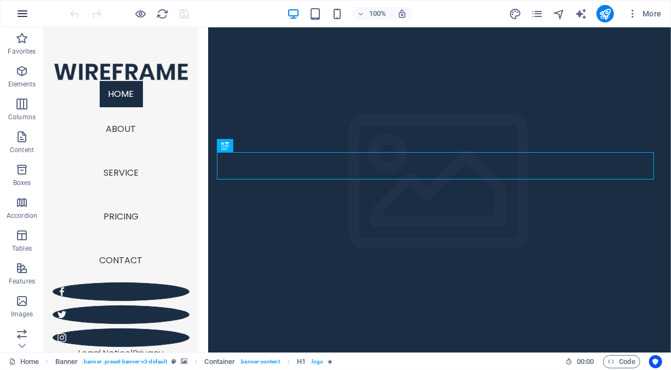
click at [26, 14] on icon "button" at bounding box center [22, 13] width 13 height 13
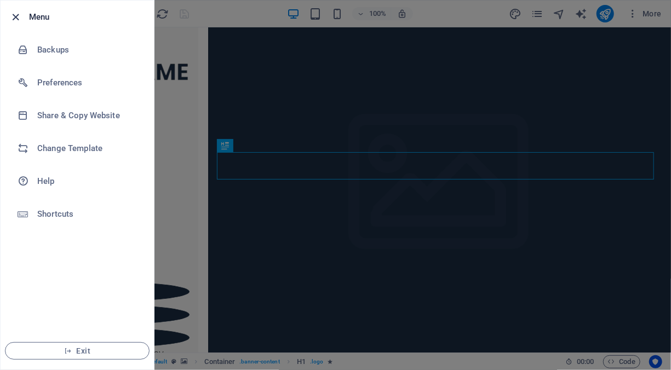
click at [17, 17] on icon "button" at bounding box center [16, 17] width 13 height 13
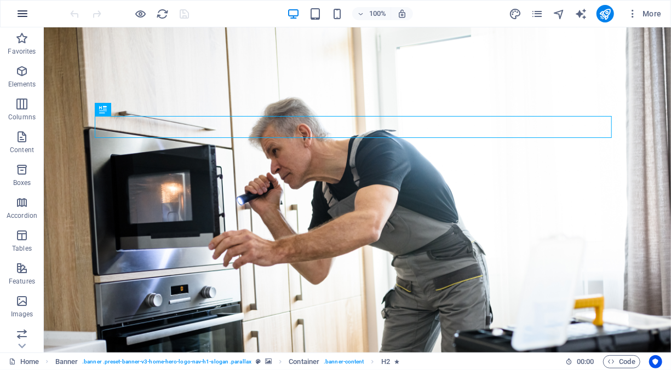
click at [23, 15] on icon "button" at bounding box center [22, 13] width 13 height 13
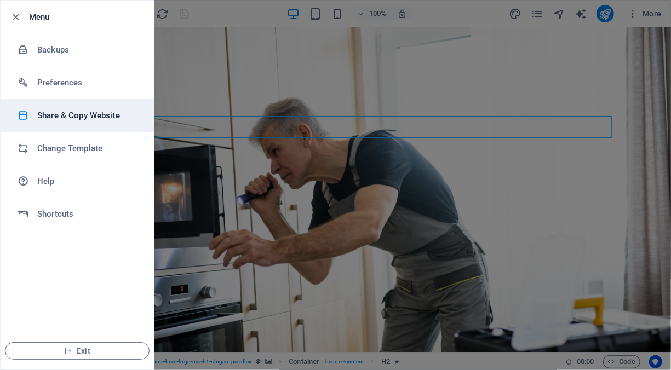
click at [92, 114] on h6 "Share & Copy Website" at bounding box center [87, 115] width 101 height 13
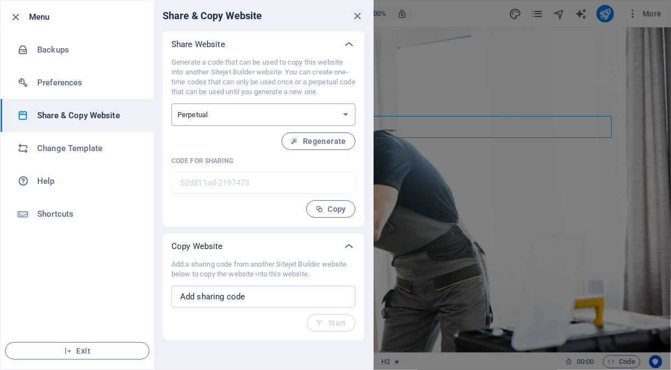
click at [345, 114] on select "One-time Perpetual" at bounding box center [264, 115] width 184 height 22
click at [322, 207] on icon "button" at bounding box center [320, 210] width 8 height 8
click at [17, 17] on icon "button" at bounding box center [16, 17] width 13 height 13
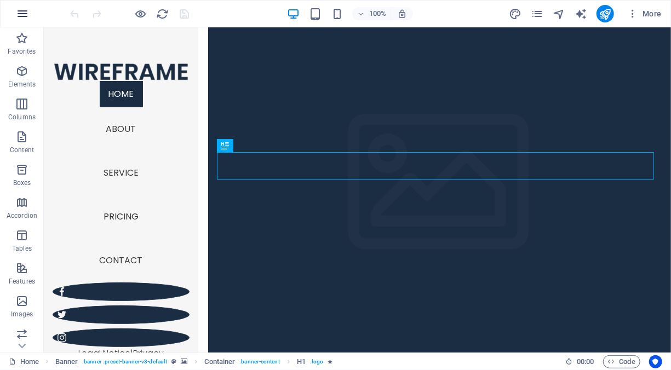
click at [26, 14] on icon "button" at bounding box center [22, 13] width 13 height 13
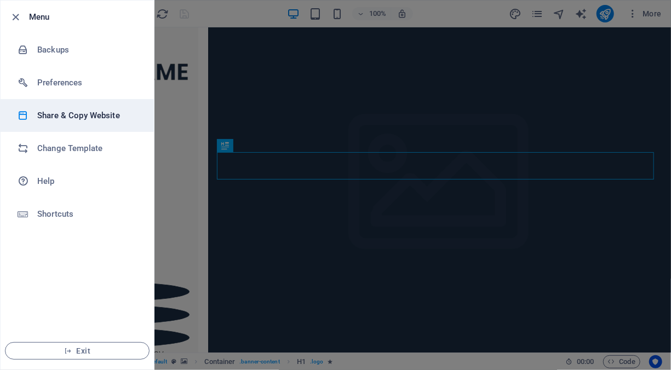
click at [75, 114] on h6 "Share & Copy Website" at bounding box center [87, 115] width 101 height 13
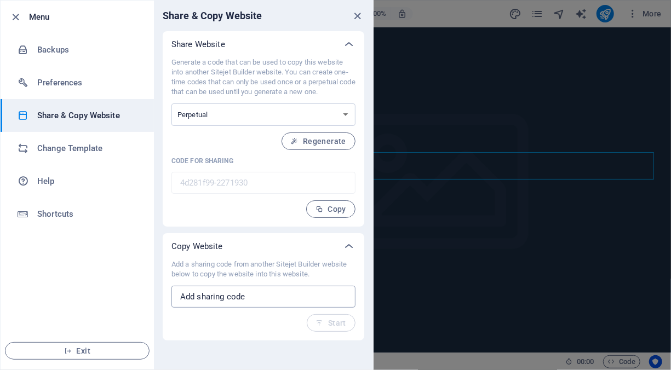
click at [264, 299] on input "text" at bounding box center [264, 297] width 184 height 22
paste input "52d811ad-2197473"
type input "52d811ad-2197473"
click at [342, 327] on span "Start" at bounding box center [331, 323] width 30 height 9
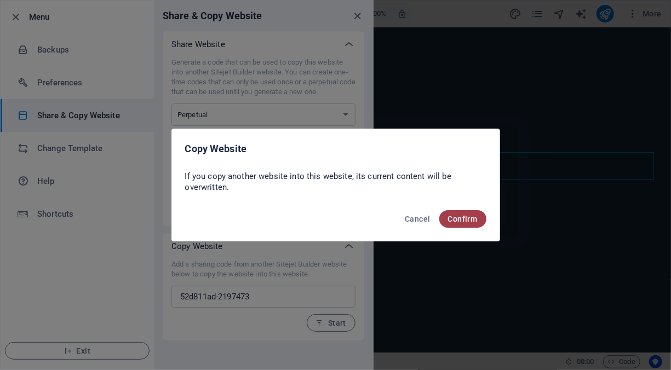
click at [455, 220] on span "Confirm" at bounding box center [463, 219] width 30 height 9
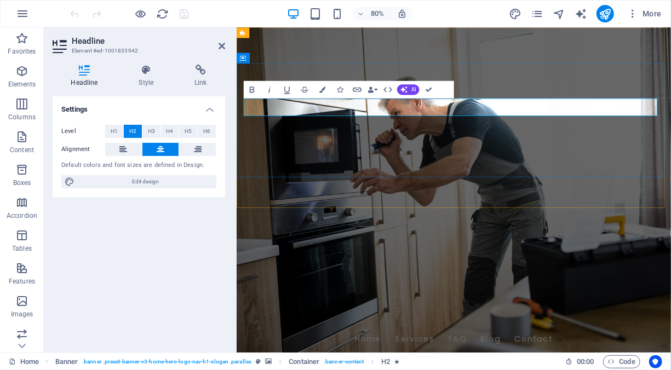
drag, startPoint x: 699, startPoint y: 126, endPoint x: 435, endPoint y: 128, distance: 264.2
drag, startPoint x: 522, startPoint y: 126, endPoint x: 414, endPoint y: 128, distance: 108.5
drag, startPoint x: 706, startPoint y: 130, endPoint x: 414, endPoint y: 117, distance: 291.8
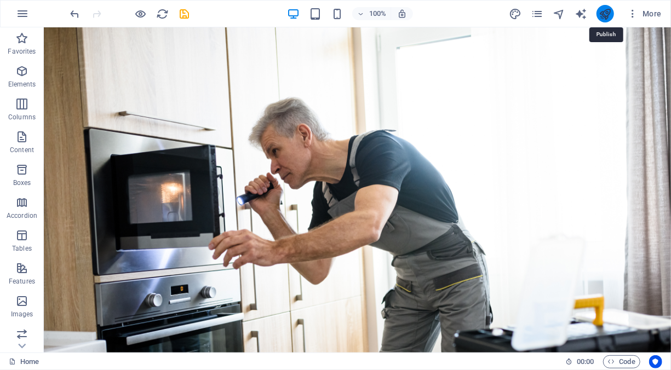
click at [607, 13] on icon "publish" at bounding box center [605, 14] width 13 height 13
checkbox input "false"
